Goal: Task Accomplishment & Management: Use online tool/utility

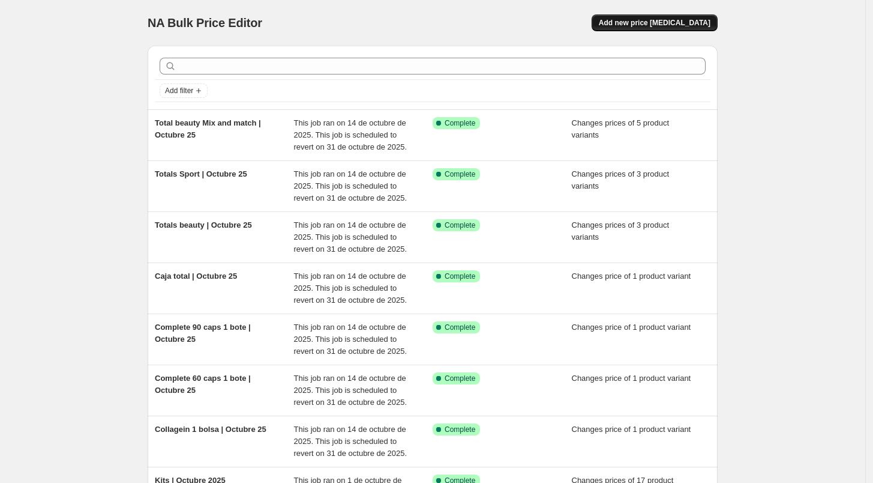
click at [666, 23] on span "Add new price [MEDICAL_DATA]" at bounding box center [655, 23] width 112 height 10
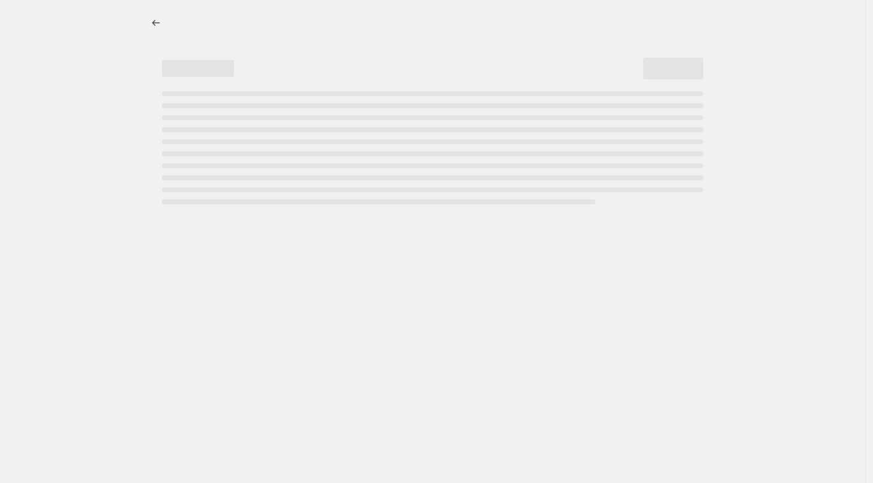
select select "percentage"
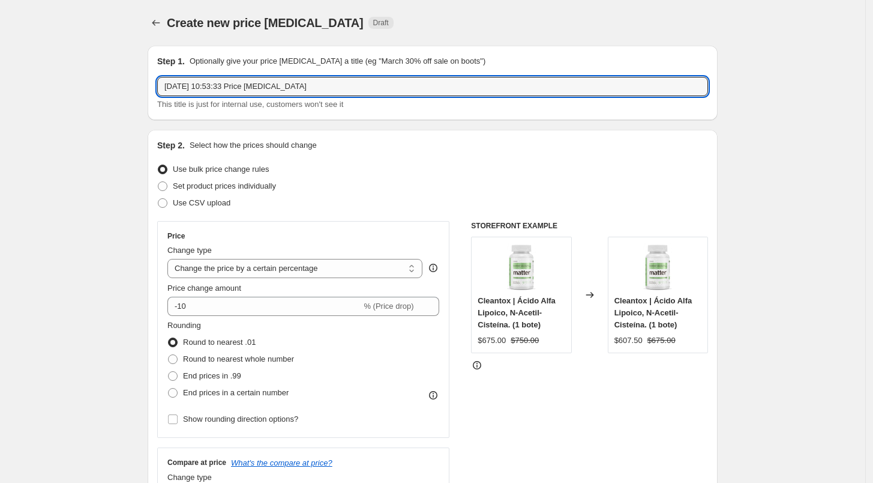
drag, startPoint x: 354, startPoint y: 85, endPoint x: 125, endPoint y: 80, distance: 228.2
type input "Gi Fix 1 bolsa | Octubre"
click at [221, 193] on label "Set product prices individually" at bounding box center [216, 186] width 119 height 17
click at [158, 182] on input "Set product prices individually" at bounding box center [158, 181] width 1 height 1
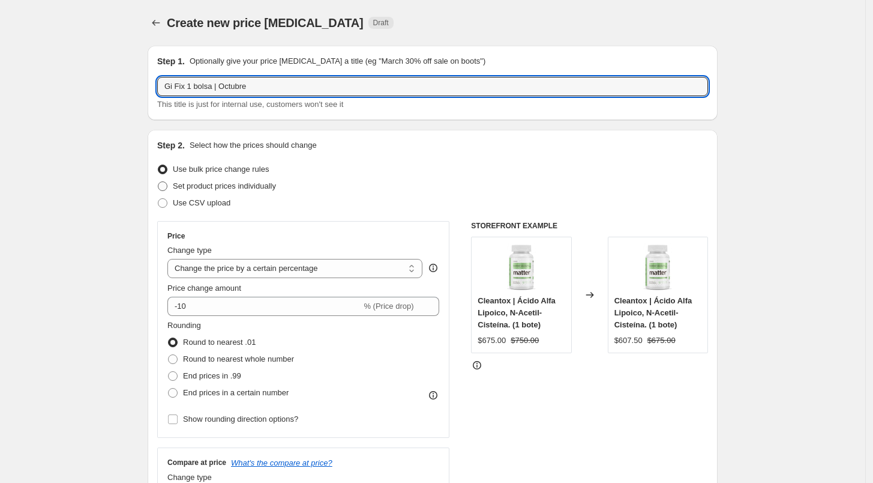
radio input "true"
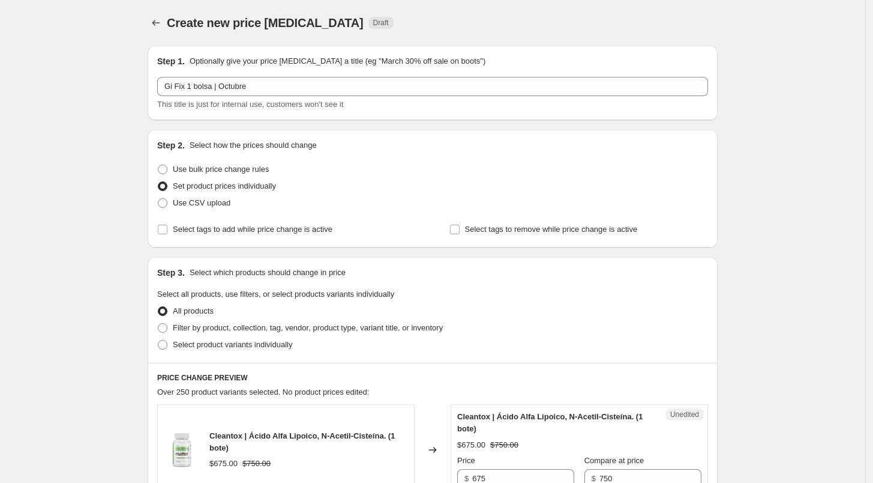
scroll to position [80, 0]
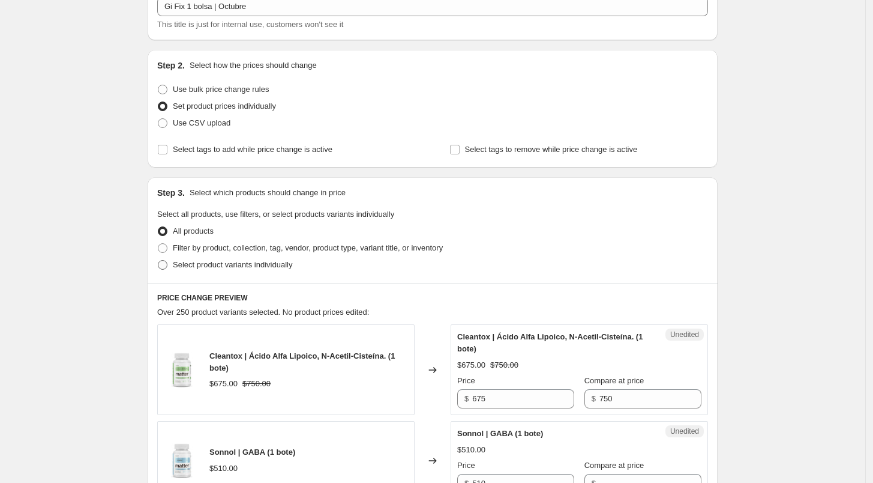
click at [220, 271] on label "Select product variants individually" at bounding box center [224, 264] width 135 height 17
click at [158, 261] on input "Select product variants individually" at bounding box center [158, 260] width 1 height 1
radio input "true"
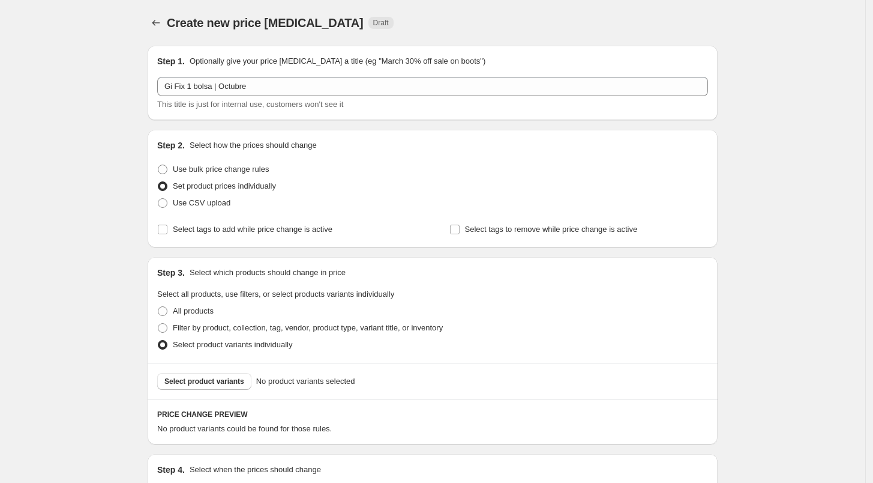
scroll to position [147, 0]
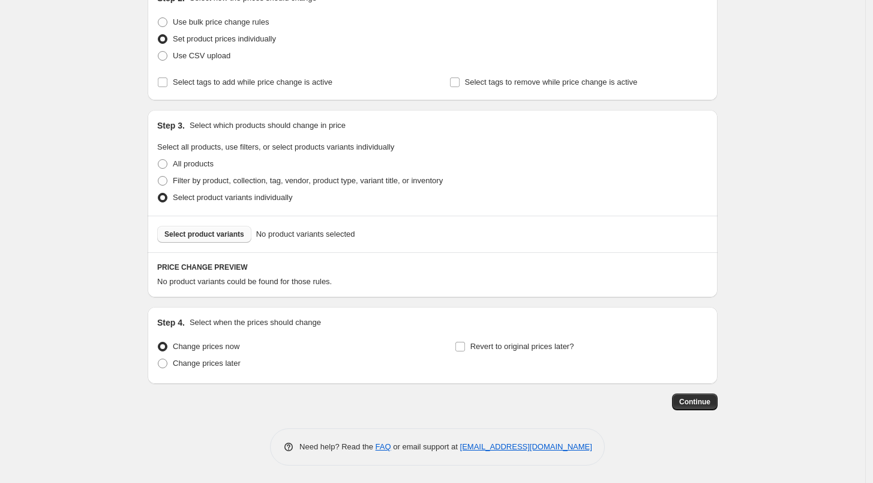
click at [245, 232] on button "Select product variants" at bounding box center [204, 234] width 94 height 17
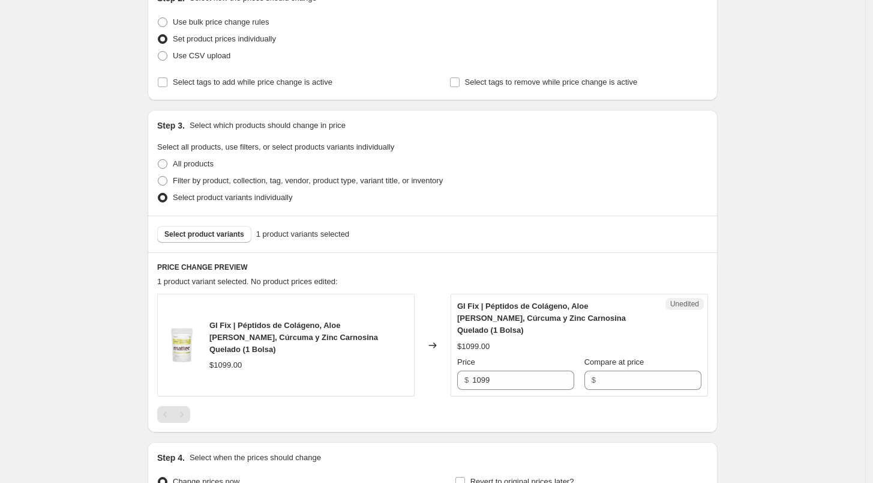
scroll to position [270, 0]
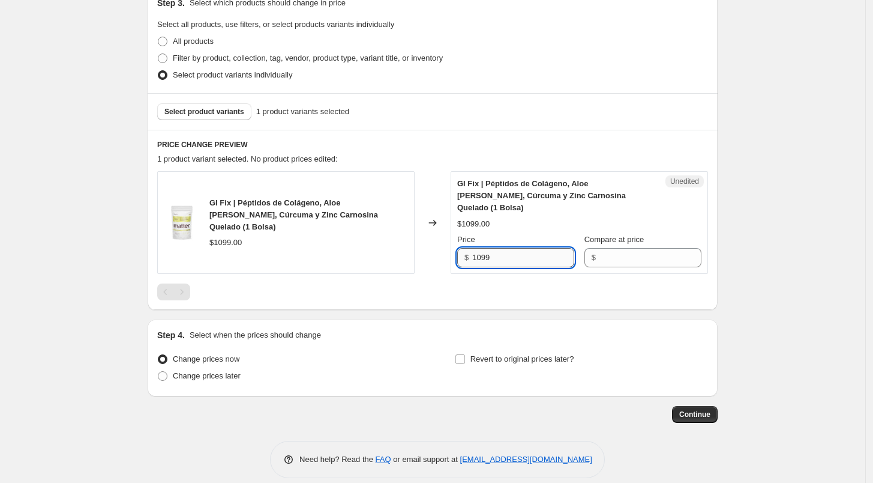
click at [511, 251] on input "1099" at bounding box center [523, 257] width 102 height 19
type input "1044"
click at [626, 248] on input "Compare at price" at bounding box center [651, 257] width 102 height 19
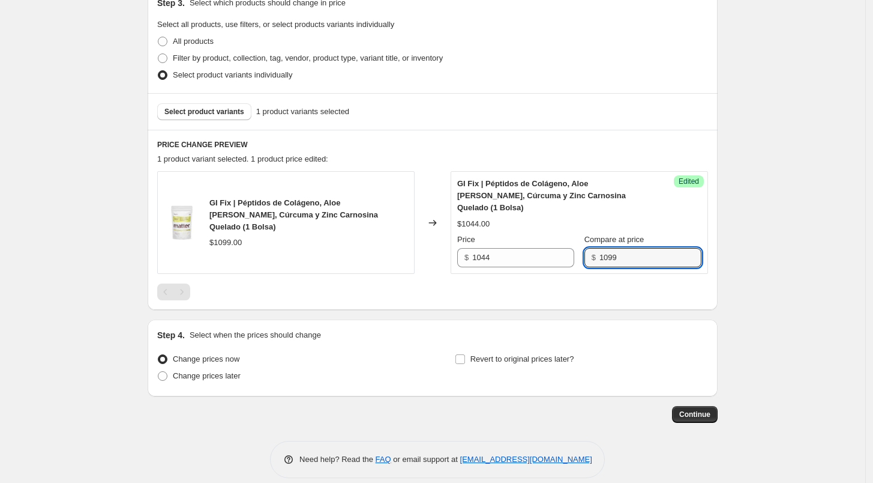
type input "1099"
click at [615, 283] on div at bounding box center [432, 291] width 551 height 17
click at [470, 352] on label "Revert to original prices later?" at bounding box center [514, 359] width 119 height 17
click at [465, 354] on input "Revert to original prices later?" at bounding box center [461, 359] width 10 height 10
checkbox input "true"
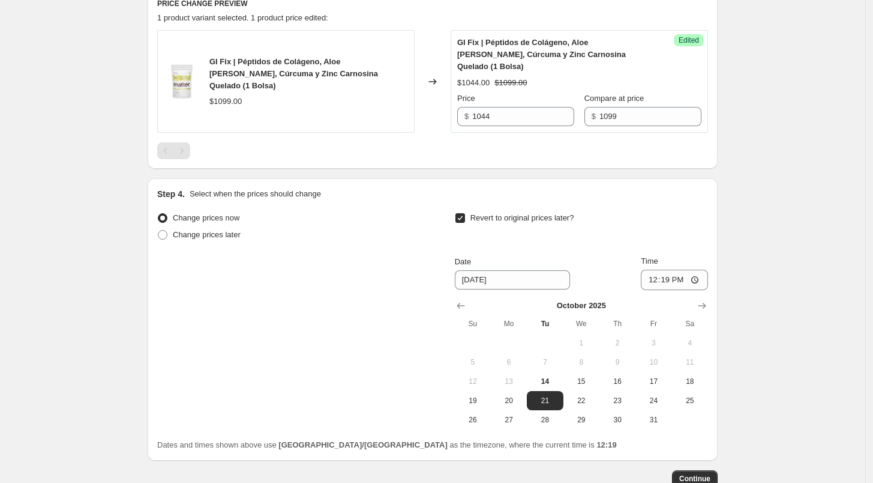
scroll to position [475, 0]
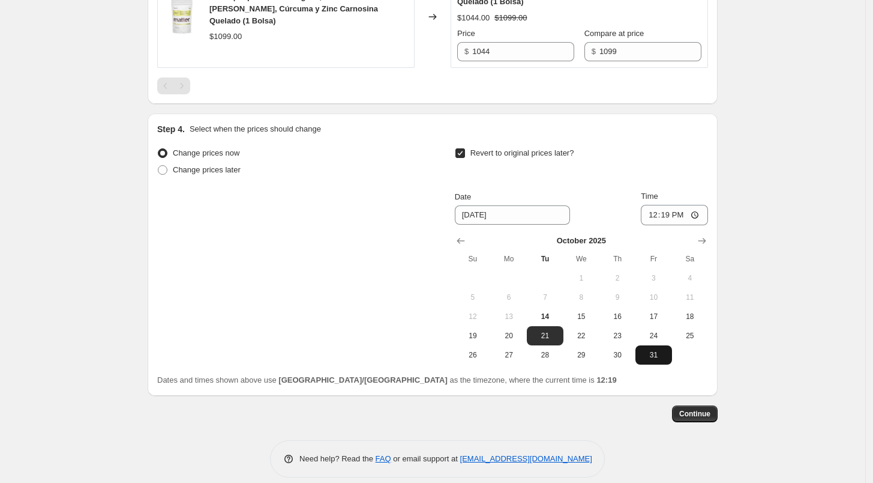
click at [648, 350] on span "31" at bounding box center [654, 355] width 26 height 10
type input "[DATE]"
click at [653, 205] on input "12:19" at bounding box center [674, 215] width 67 height 20
type input "23:59"
click at [681, 148] on div "Revert to original prices later?" at bounding box center [581, 163] width 253 height 36
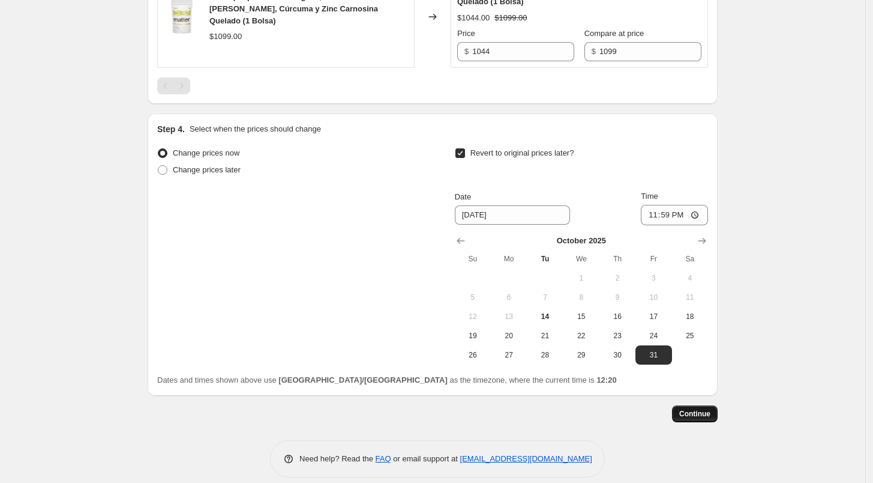
click at [711, 409] on span "Continue" at bounding box center [695, 414] width 31 height 10
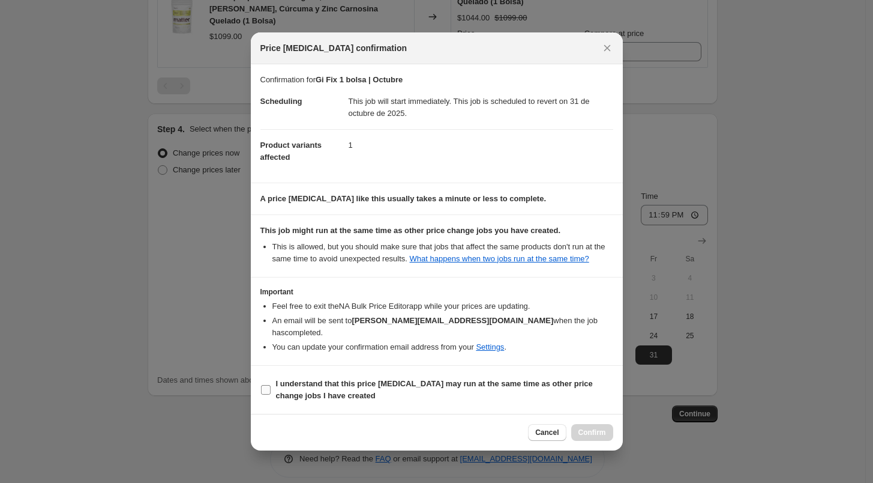
click at [338, 390] on span "I understand that this price [MEDICAL_DATA] may run at the same time as other p…" at bounding box center [444, 390] width 337 height 24
click at [271, 390] on input "I understand that this price [MEDICAL_DATA] may run at the same time as other p…" at bounding box center [266, 390] width 10 height 10
checkbox input "true"
click at [596, 424] on button "Confirm" at bounding box center [593, 432] width 42 height 17
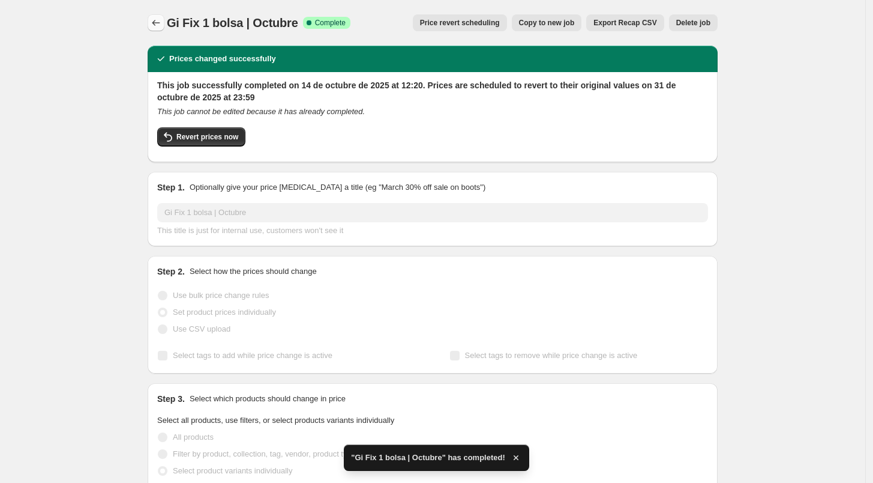
click at [162, 16] on button "Price change jobs" at bounding box center [156, 22] width 17 height 17
